Goal: Check status: Check status

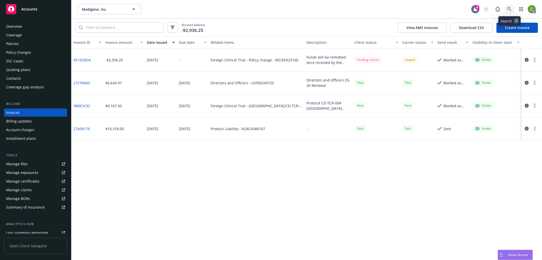
click at [510, 9] on icon at bounding box center [509, 9] width 5 height 5
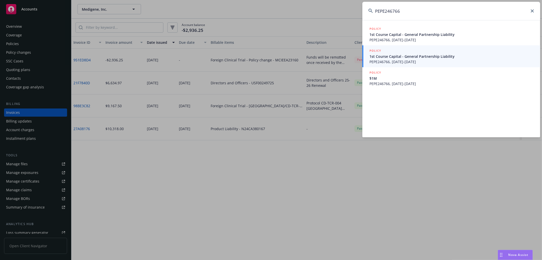
type input "PEPE246766"
click at [441, 60] on span "PEPE246766, 08/01/2025-08/01/2026" at bounding box center [452, 61] width 165 height 5
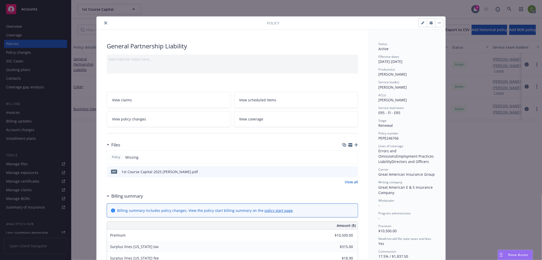
click at [104, 23] on icon "close" at bounding box center [105, 22] width 3 height 3
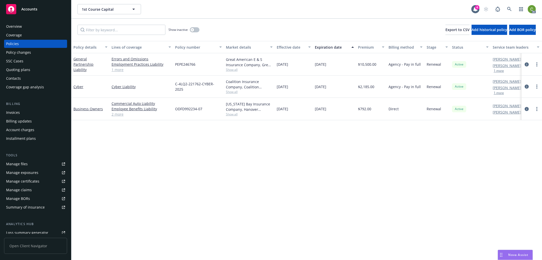
click at [32, 113] on div "Invoices" at bounding box center [35, 112] width 59 height 8
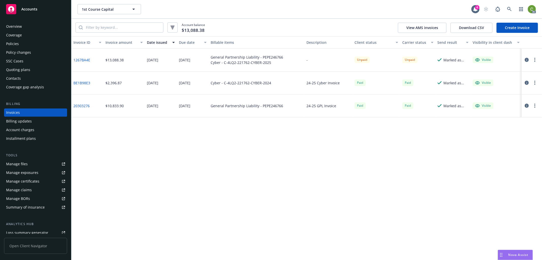
click at [82, 57] on link "1267BA4E" at bounding box center [81, 59] width 17 height 5
click at [14, 45] on div "Policies" at bounding box center [12, 44] width 13 height 8
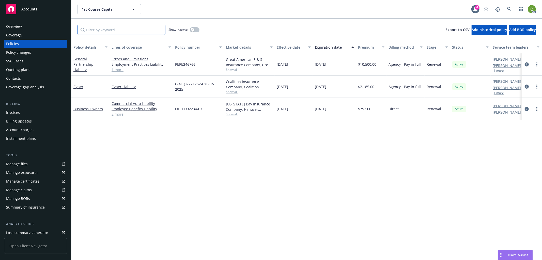
click at [151, 33] on input "Filter by keyword..." at bounding box center [122, 30] width 88 height 10
paste input "PEPE246766"
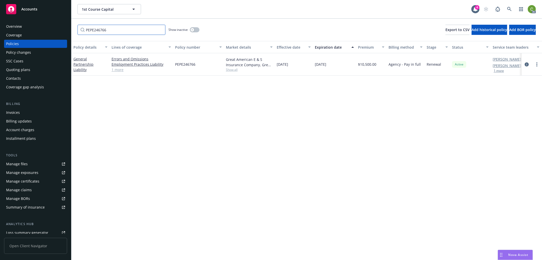
type input "PEPE246766"
click at [192, 29] on icon "button" at bounding box center [192, 30] width 2 height 2
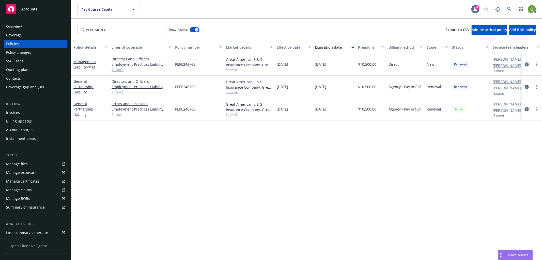
click at [526, 108] on icon "circleInformation" at bounding box center [527, 109] width 4 height 4
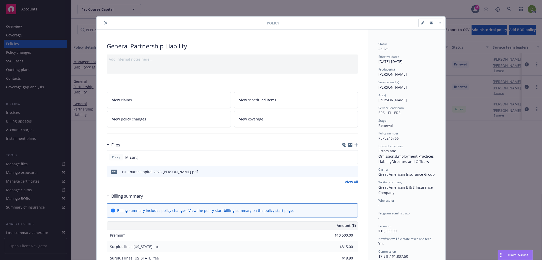
click at [104, 22] on icon "close" at bounding box center [105, 22] width 3 height 3
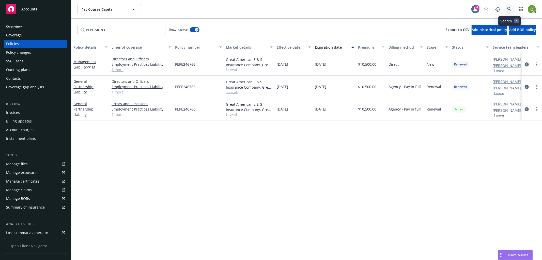
click at [509, 7] on icon at bounding box center [509, 9] width 5 height 5
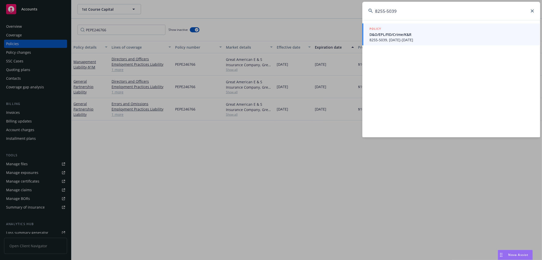
type input "8255-5039"
click at [382, 39] on span "8255-5039, 07/01/2024-08/01/2025" at bounding box center [452, 39] width 165 height 5
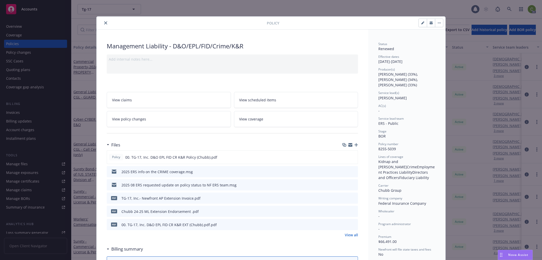
click at [158, 120] on link "View policy changes" at bounding box center [169, 119] width 124 height 16
